Goal: Transaction & Acquisition: Book appointment/travel/reservation

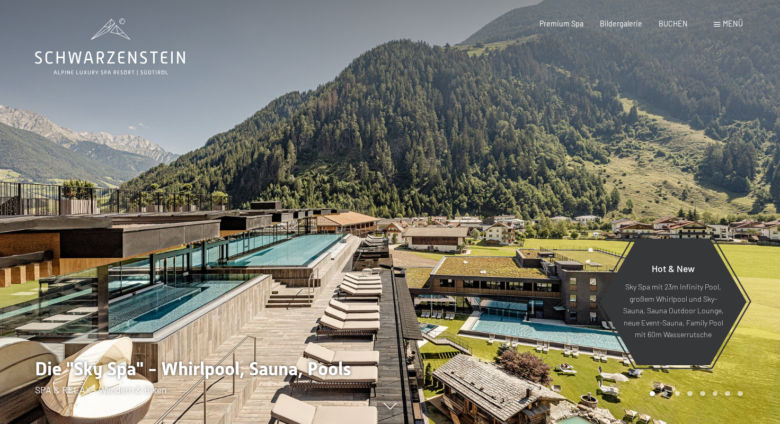
click at [719, 26] on span at bounding box center [716, 24] width 6 height 5
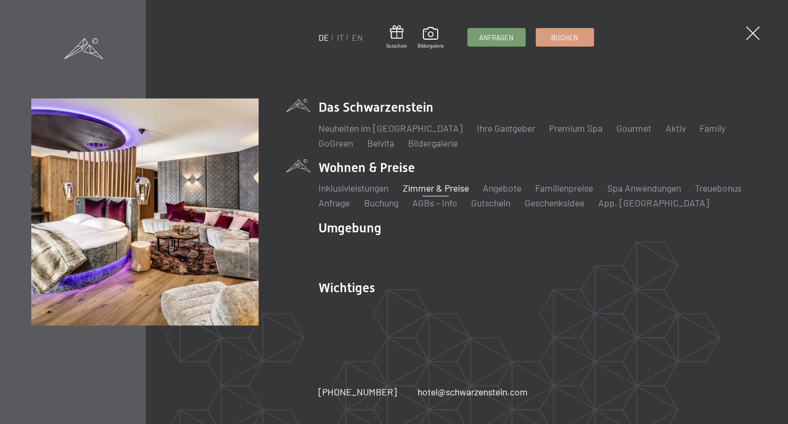
click at [418, 189] on link "Zimmer & Preise" at bounding box center [436, 188] width 66 height 12
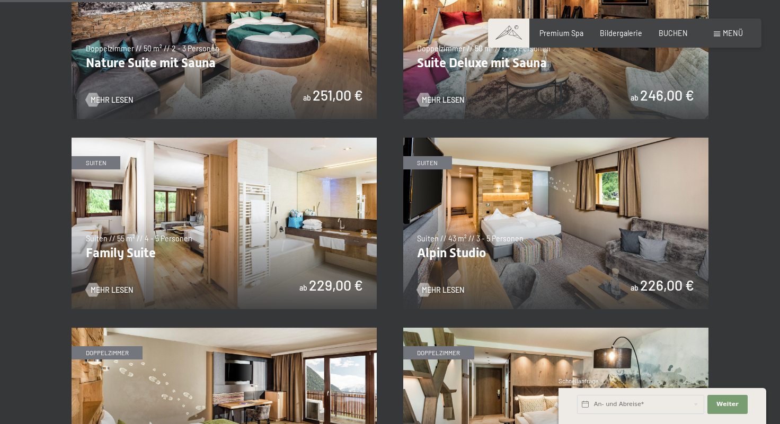
scroll to position [1053, 0]
click at [485, 224] on img at bounding box center [555, 223] width 305 height 172
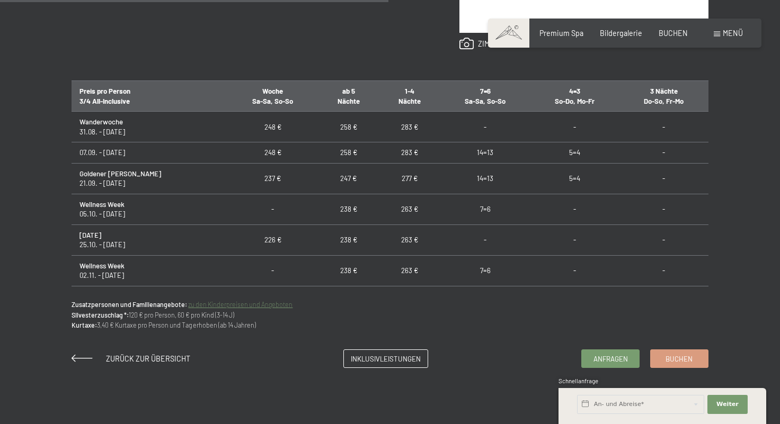
scroll to position [619, 0]
click at [676, 363] on span "Buchen" at bounding box center [678, 359] width 27 height 10
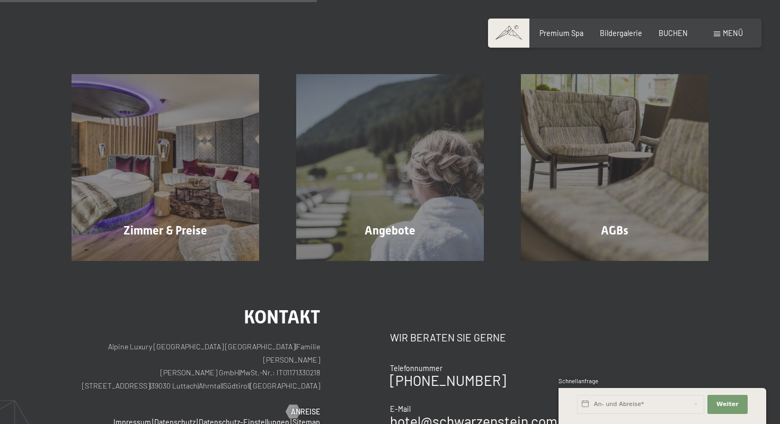
scroll to position [194, 0]
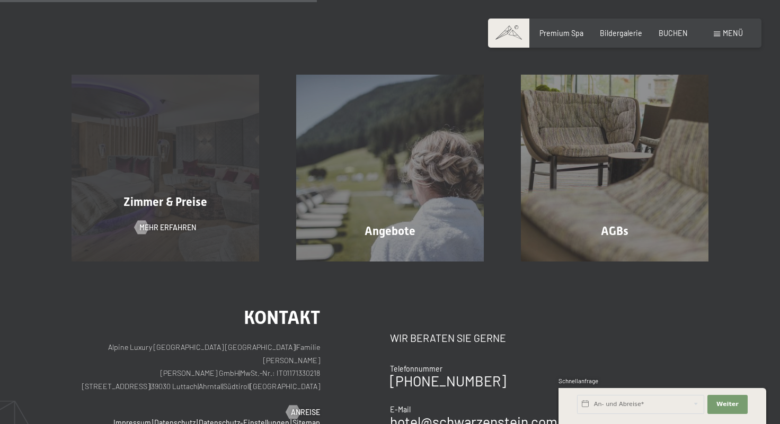
click at [196, 130] on div "Zimmer & Preise Mehr erfahren" at bounding box center [165, 168] width 225 height 187
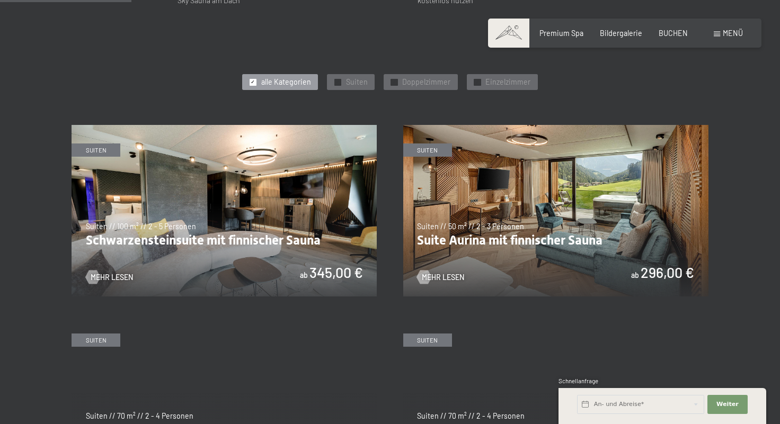
scroll to position [494, 0]
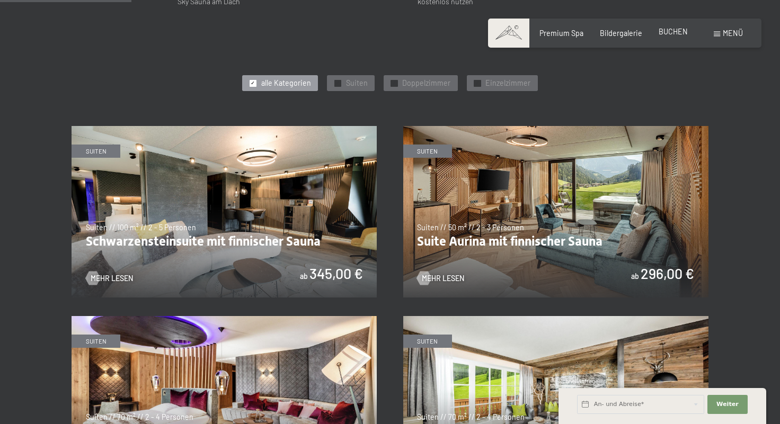
click at [672, 34] on span "BUCHEN" at bounding box center [672, 31] width 29 height 9
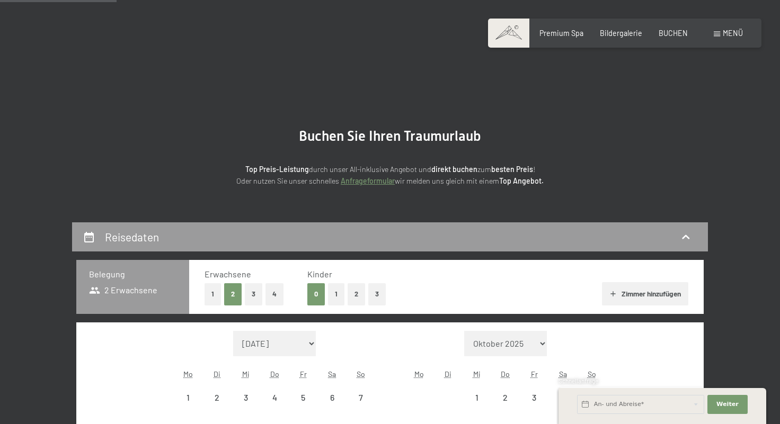
scroll to position [223, 0]
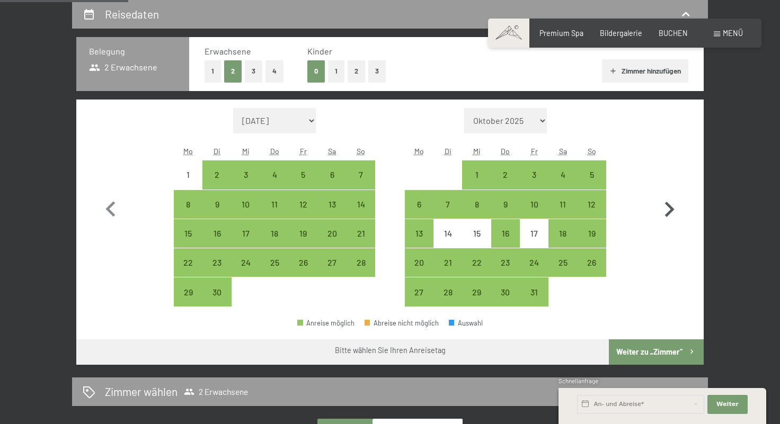
click at [662, 204] on icon "button" at bounding box center [669, 209] width 31 height 31
select select "2025-10-01"
select select "2025-11-01"
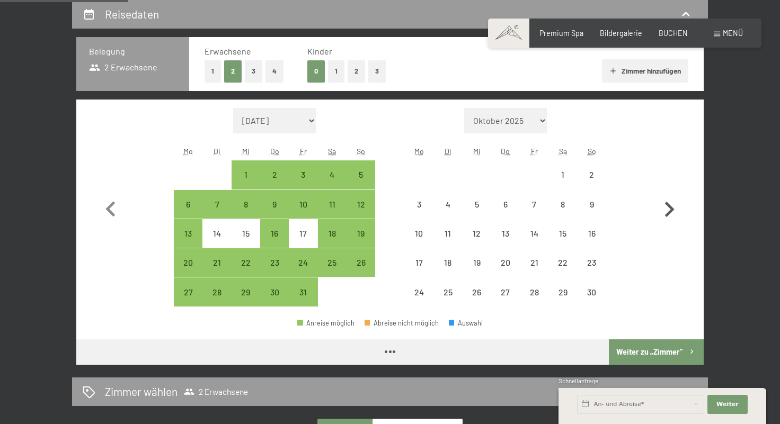
click at [662, 204] on icon "button" at bounding box center [669, 209] width 31 height 31
select select "2025-11-01"
select select "2025-12-01"
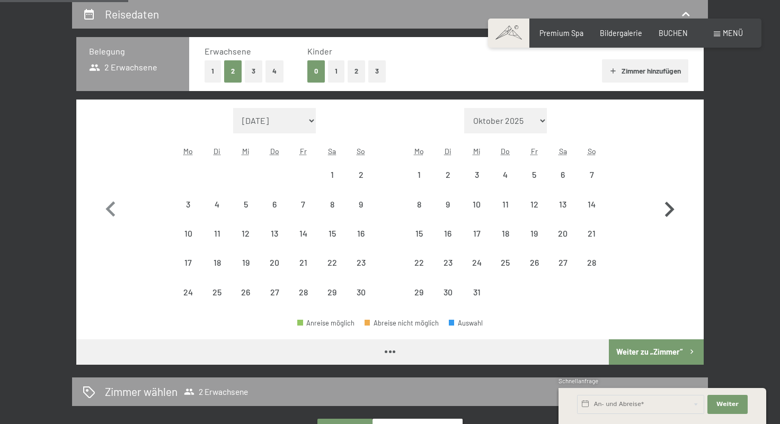
click at [662, 204] on icon "button" at bounding box center [669, 209] width 31 height 31
select select "2025-12-01"
select select "2026-01-01"
click at [662, 204] on icon "button" at bounding box center [669, 209] width 31 height 31
select select "2026-01-01"
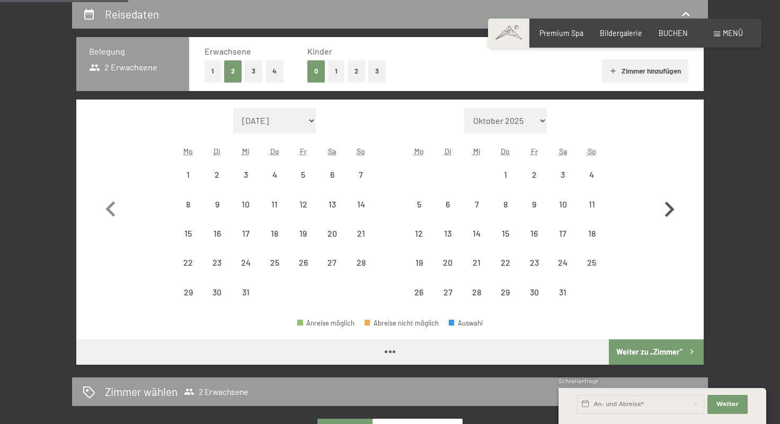
select select "2026-02-01"
click at [662, 204] on icon "button" at bounding box center [669, 209] width 31 height 31
select select "2026-02-01"
select select "2026-03-01"
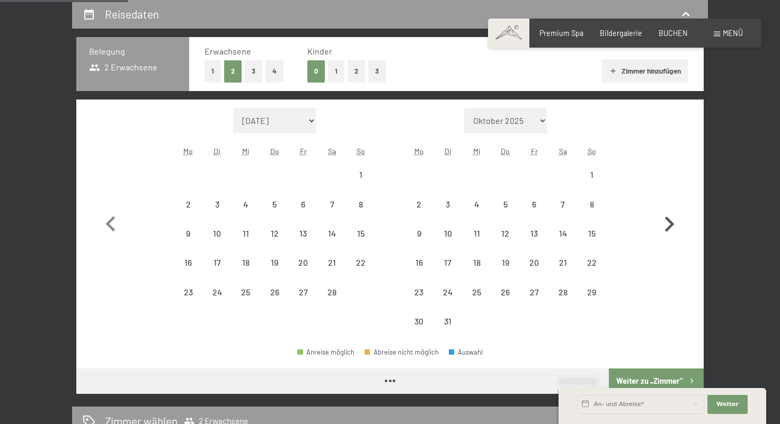
click at [662, 204] on button "button" at bounding box center [669, 222] width 31 height 228
select select "2026-03-01"
select select "2026-04-01"
select select "2026-03-01"
select select "2026-04-01"
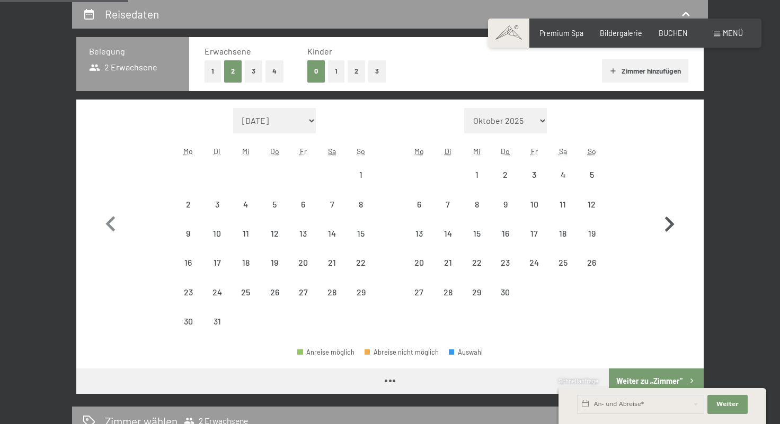
select select "2026-03-01"
select select "2026-04-01"
click at [671, 224] on icon "button" at bounding box center [670, 223] width 10 height 15
select select "2026-04-01"
select select "2026-05-01"
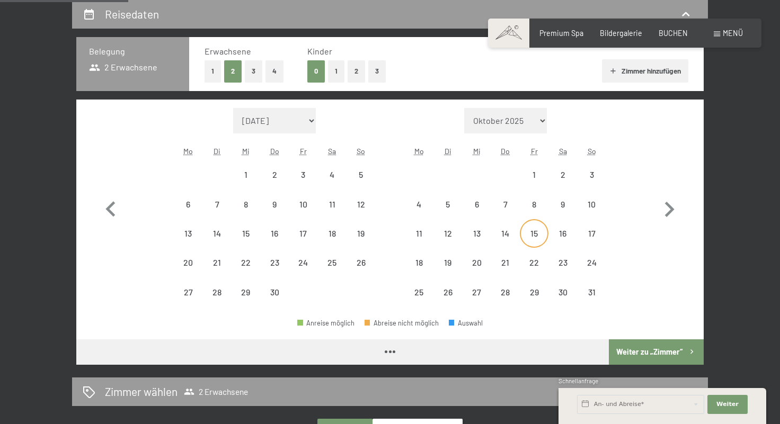
select select "2026-04-01"
select select "2026-05-01"
select select "2026-04-01"
select select "2026-05-01"
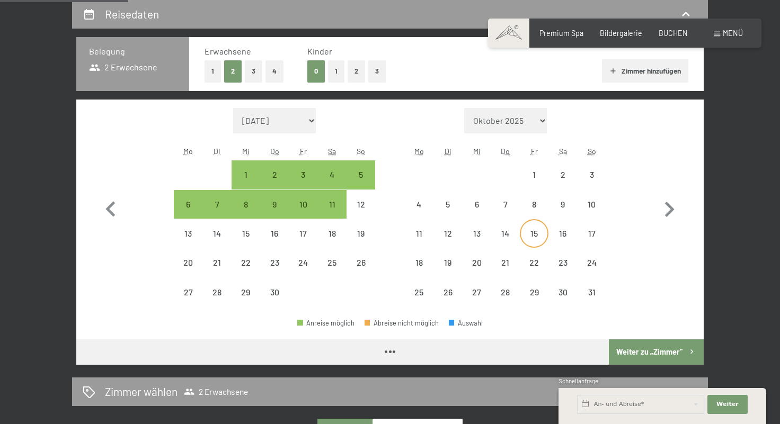
click at [528, 242] on div "15" at bounding box center [534, 242] width 26 height 26
select select "2026-04-01"
select select "2026-05-01"
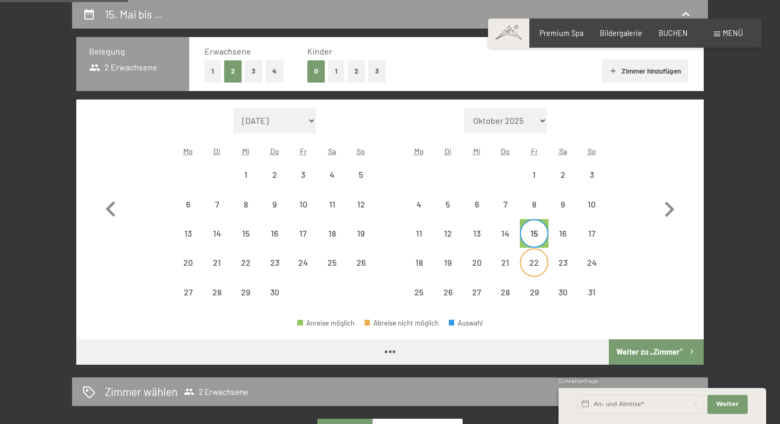
click at [530, 261] on div "22" at bounding box center [534, 271] width 26 height 26
select select "2026-04-01"
select select "2026-05-01"
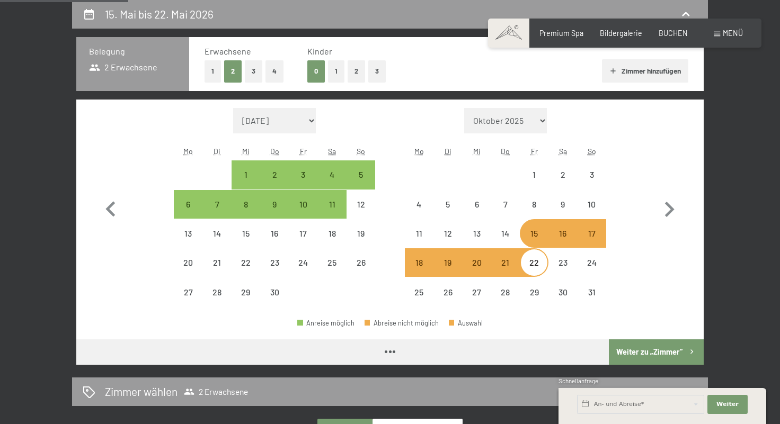
click at [627, 355] on button "Weiter zu „Zimmer“" at bounding box center [656, 352] width 95 height 25
select select "2026-04-01"
select select "2026-05-01"
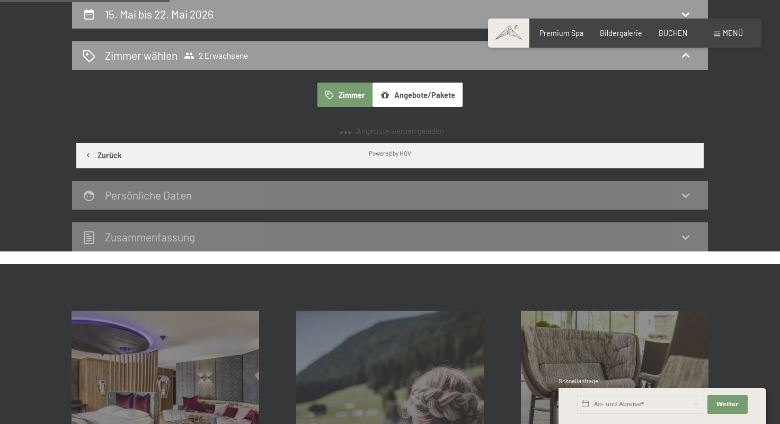
scroll to position [222, 0]
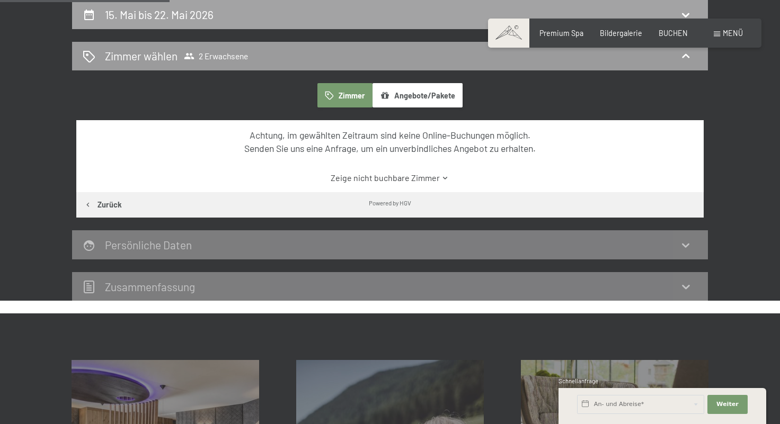
click at [273, 18] on div "15. Mai bis 22. Mai 2026" at bounding box center [390, 14] width 614 height 15
select select "2026-04-01"
select select "2026-05-01"
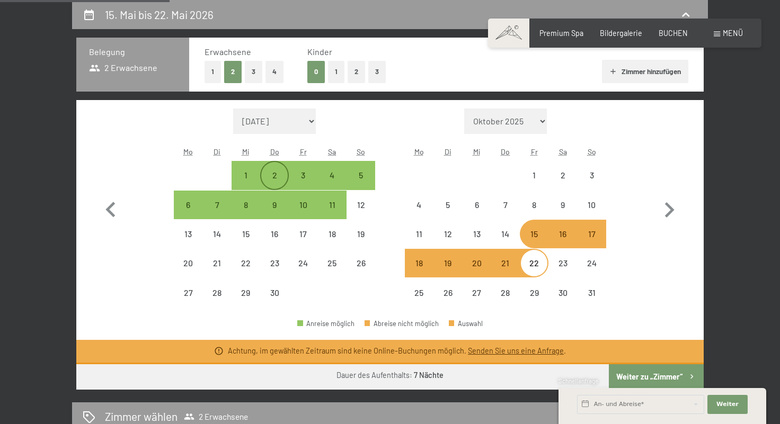
click at [271, 175] on div "2" at bounding box center [274, 184] width 26 height 26
select select "2026-04-01"
select select "2026-05-01"
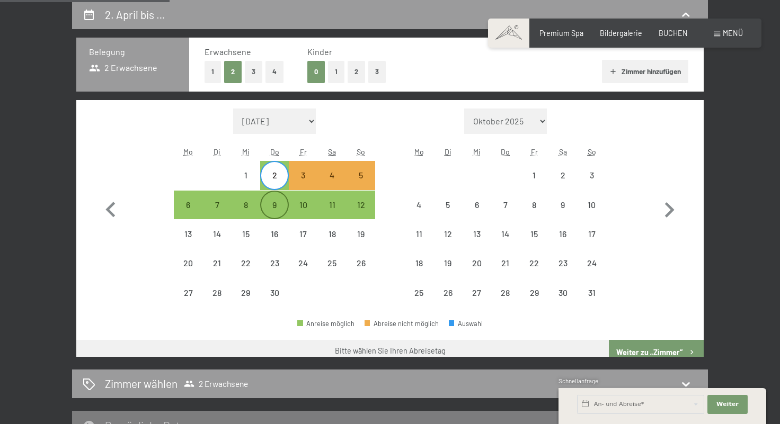
click at [280, 209] on div "9" at bounding box center [274, 214] width 26 height 26
select select "2026-04-01"
select select "2026-05-01"
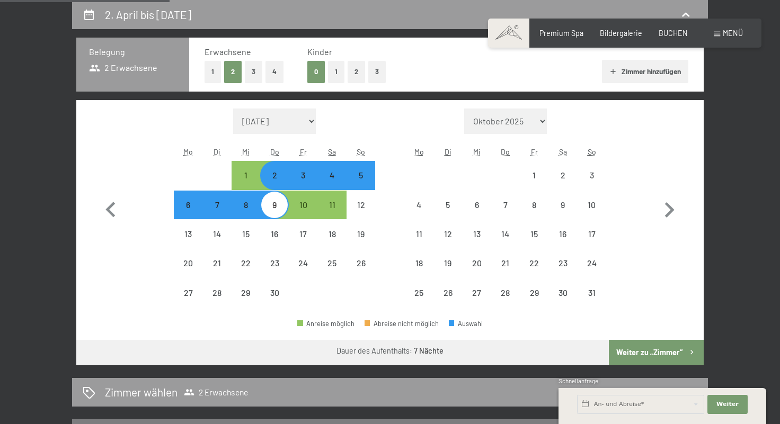
click at [654, 358] on button "Weiter zu „Zimmer“" at bounding box center [656, 352] width 95 height 25
select select "2026-04-01"
select select "2026-05-01"
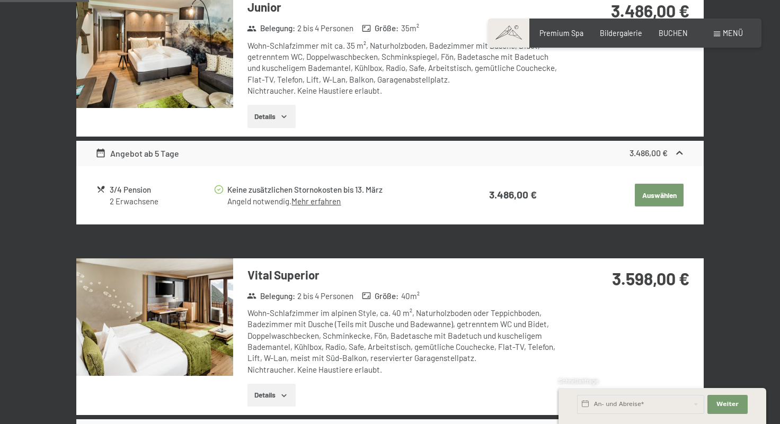
scroll to position [0, 0]
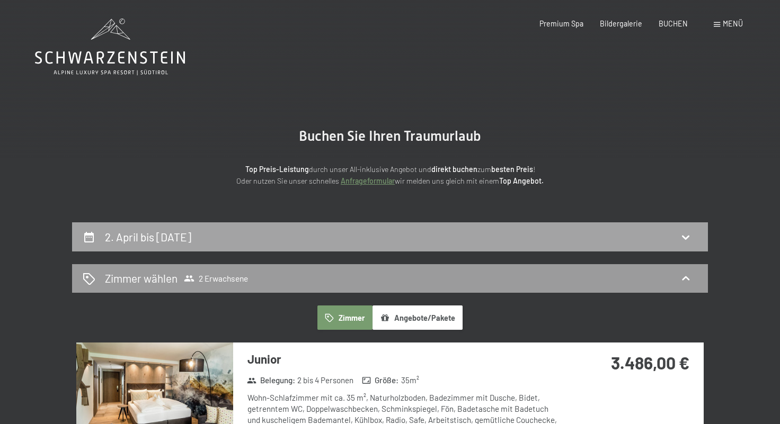
click at [243, 245] on div "2. April bis 9. April 2026" at bounding box center [390, 236] width 636 height 29
select select "2026-04-01"
select select "2026-05-01"
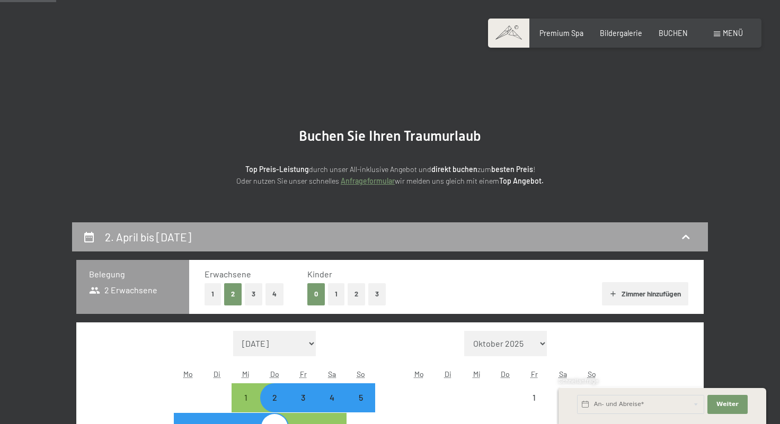
scroll to position [222, 0]
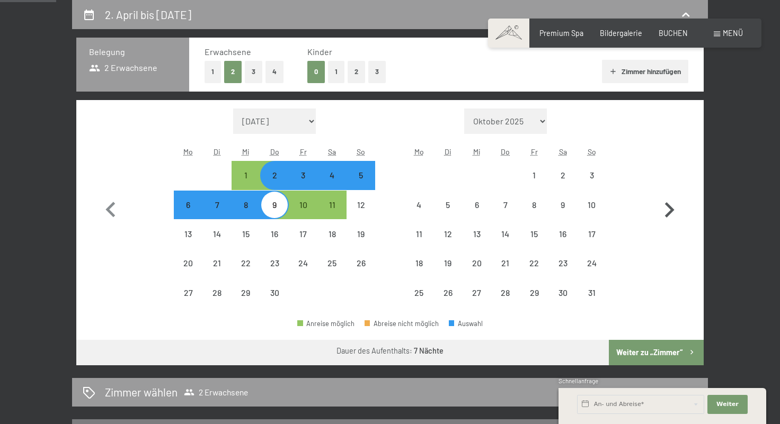
click at [655, 202] on icon "button" at bounding box center [669, 210] width 31 height 31
select select "2026-05-01"
select select "2026-06-01"
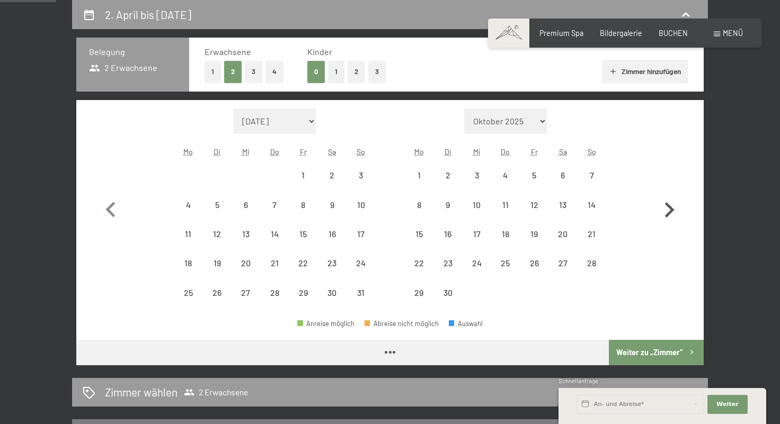
click at [662, 207] on icon "button" at bounding box center [669, 210] width 31 height 31
select select "2026-06-01"
select select "2026-07-01"
select select "2026-06-01"
select select "2026-07-01"
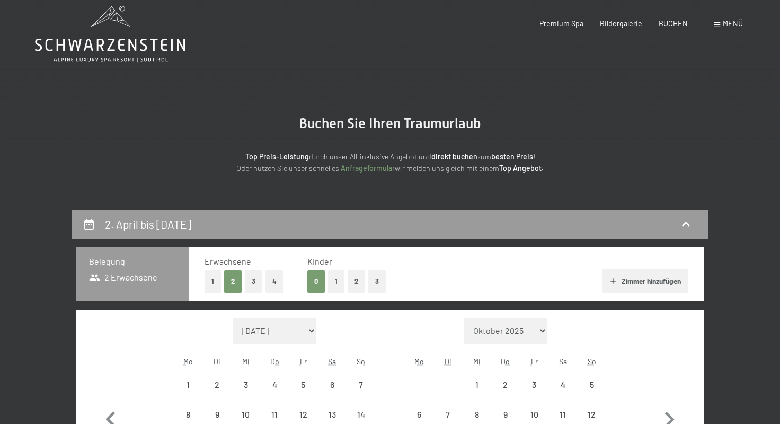
scroll to position [0, 0]
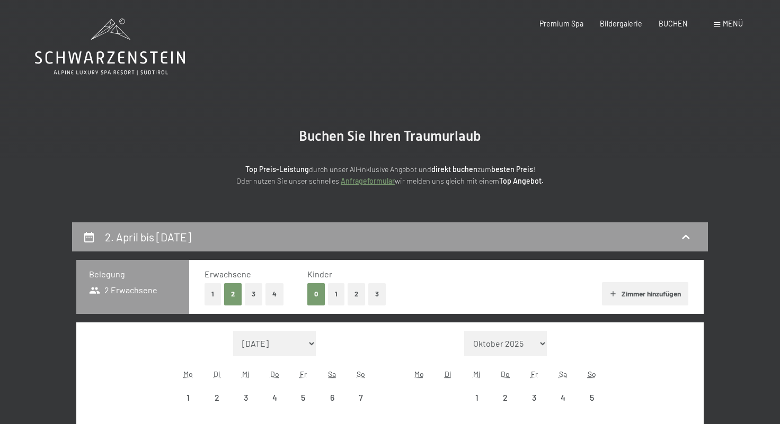
click at [82, 53] on icon at bounding box center [110, 47] width 150 height 57
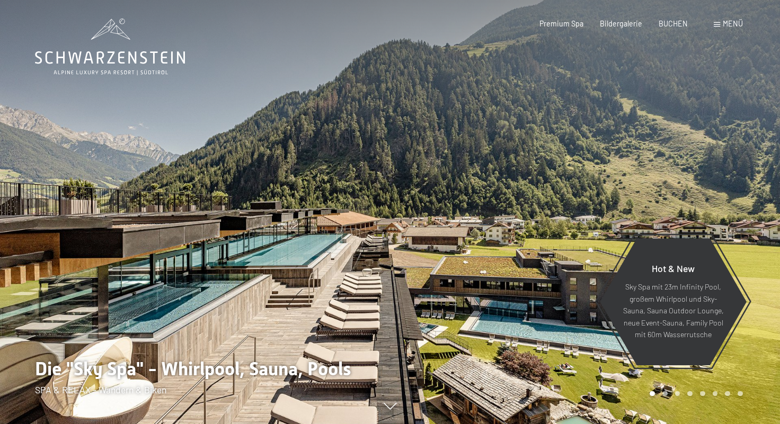
click at [729, 22] on span "Menü" at bounding box center [732, 23] width 20 height 9
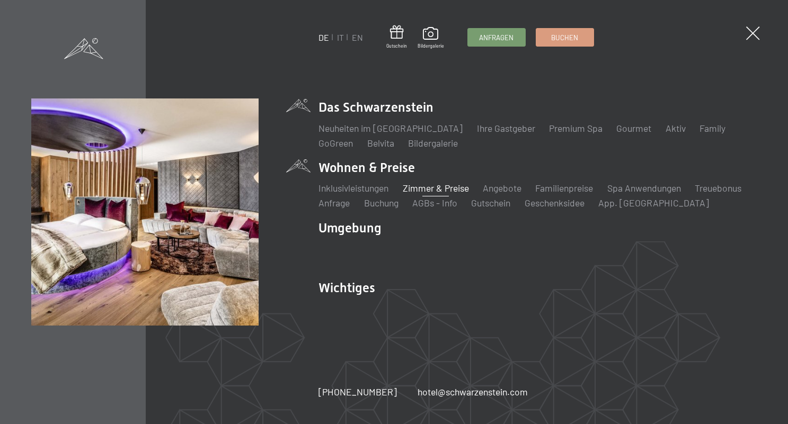
click at [427, 186] on link "Zimmer & Preise" at bounding box center [436, 188] width 66 height 12
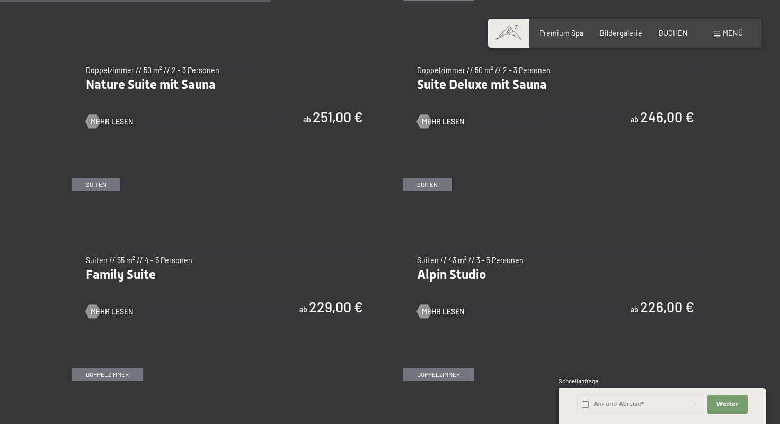
scroll to position [1031, 0]
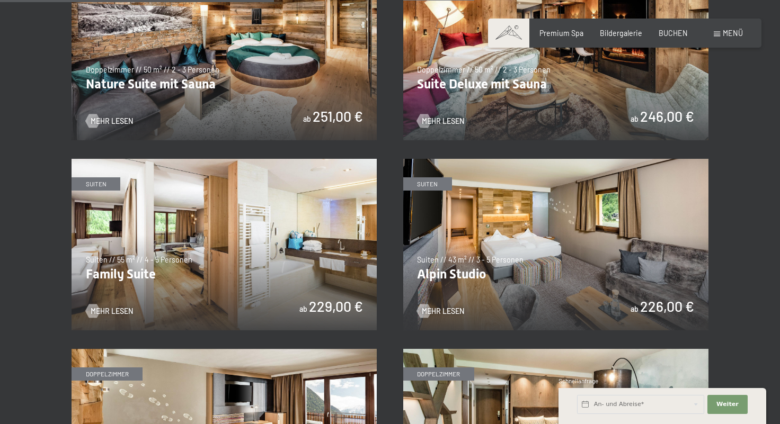
click at [450, 250] on img at bounding box center [555, 245] width 305 height 172
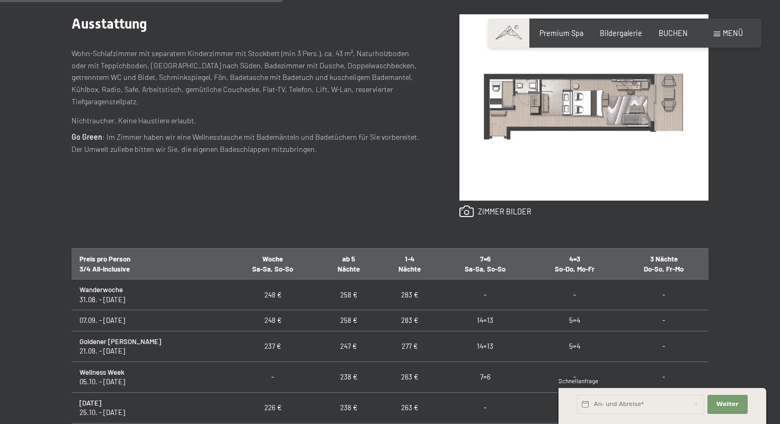
scroll to position [565, 0]
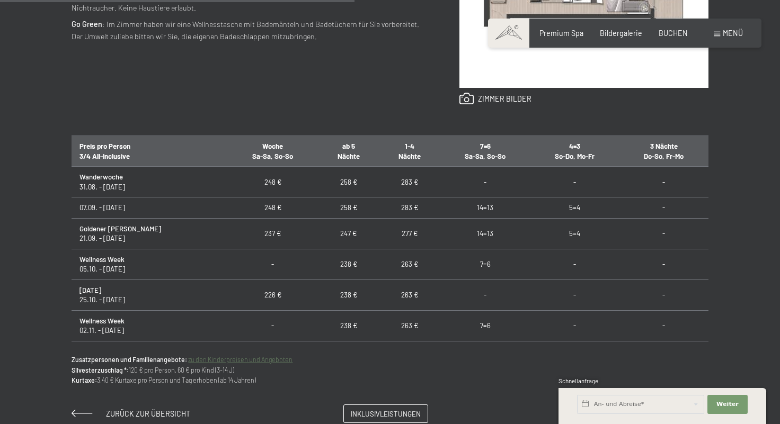
drag, startPoint x: 47, startPoint y: 316, endPoint x: 319, endPoint y: 61, distance: 372.1
click at [319, 61] on div "Ausstattung Wohn-Schlafzimmer mit separatem Kinderzimmer mit Stockbett (min 3 P…" at bounding box center [247, 3] width 350 height 204
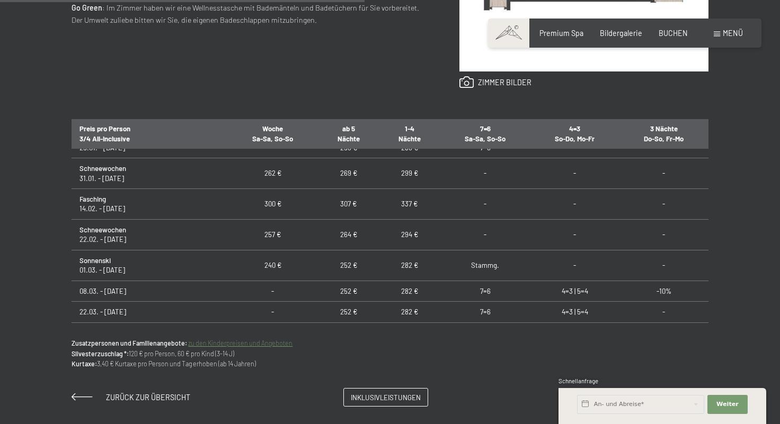
scroll to position [375, 0]
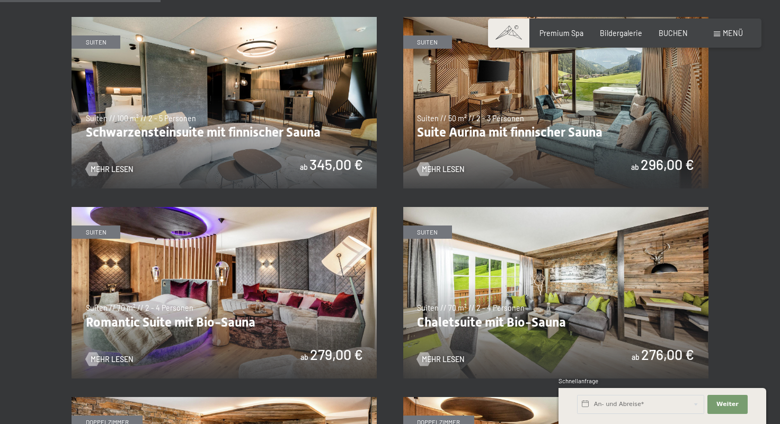
scroll to position [603, 0]
click at [512, 137] on img at bounding box center [555, 102] width 305 height 172
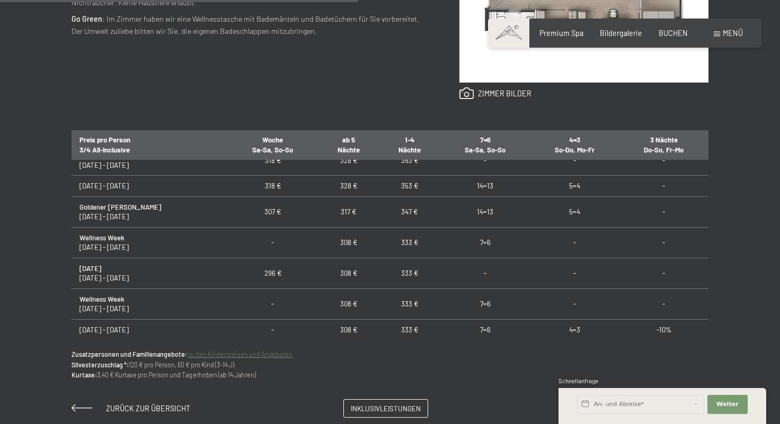
scroll to position [1, 0]
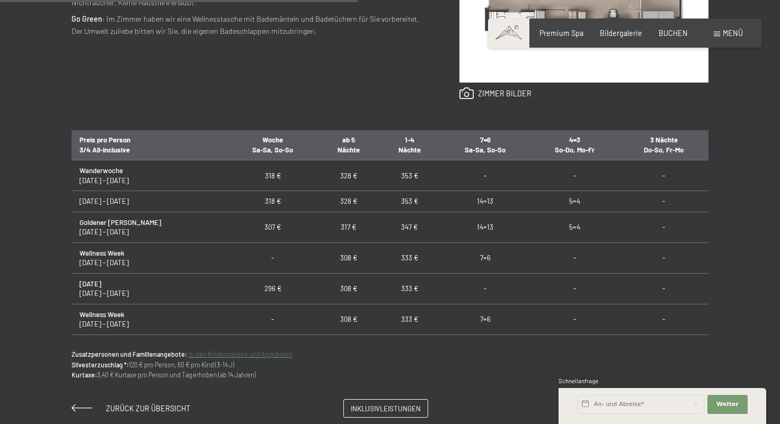
drag, startPoint x: 341, startPoint y: 292, endPoint x: 262, endPoint y: 101, distance: 207.1
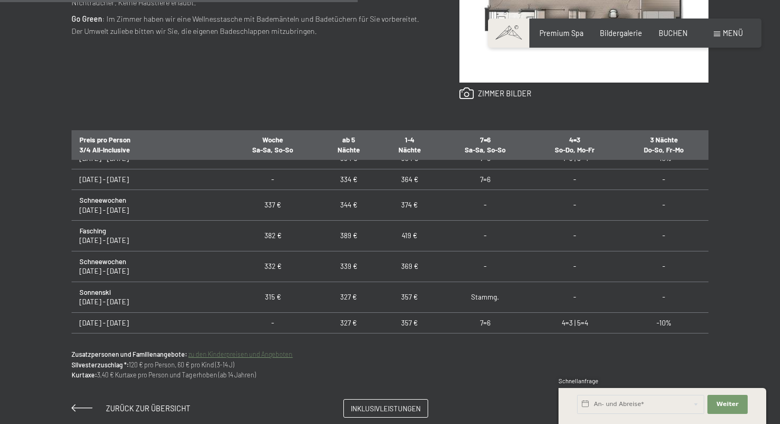
scroll to position [353, 0]
